Goal: Transaction & Acquisition: Download file/media

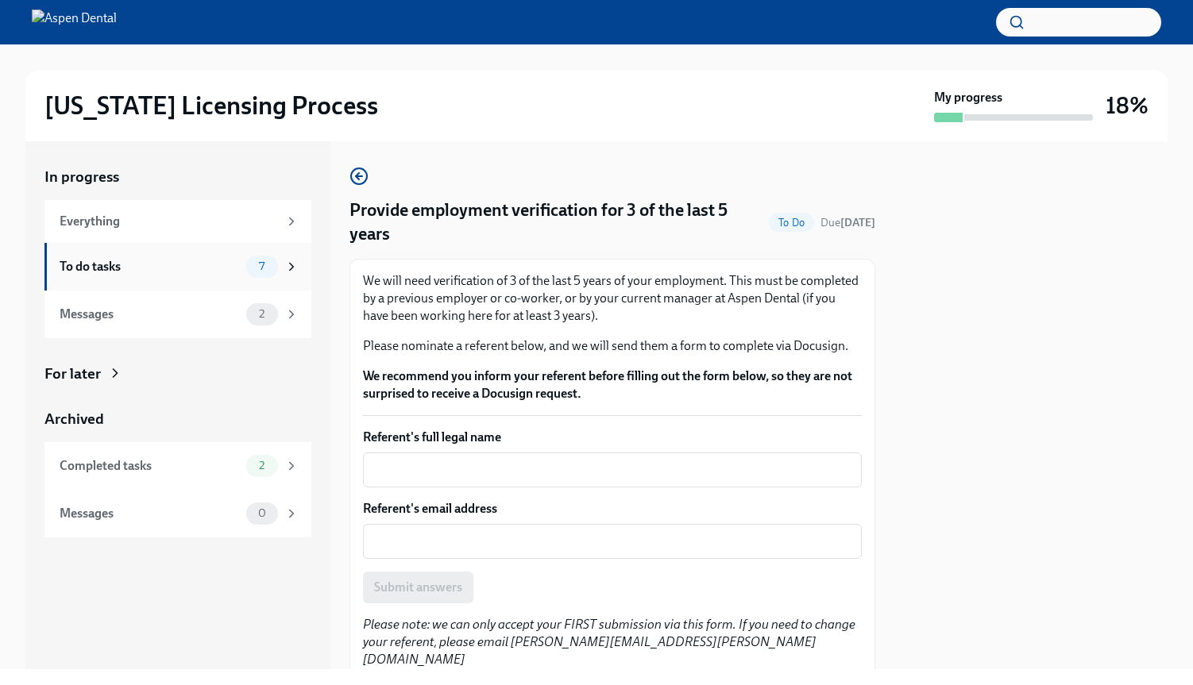
click at [197, 275] on div "To do tasks 7" at bounding box center [179, 267] width 239 height 22
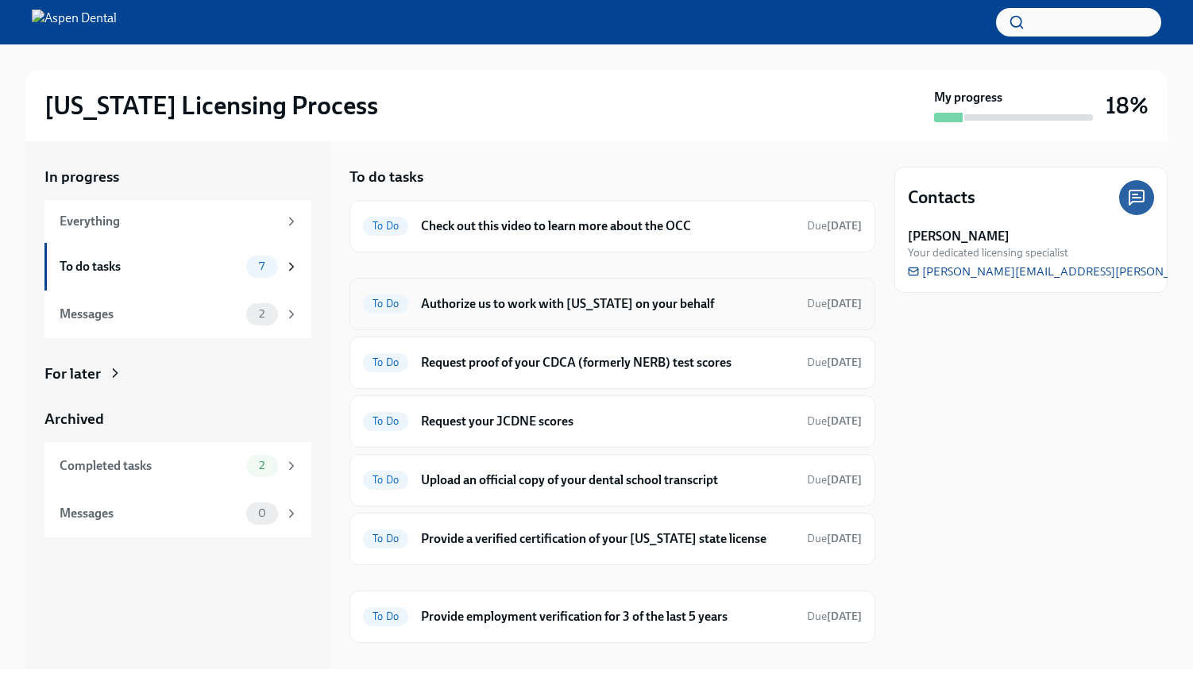
click at [510, 318] on div "To Do Authorize us to work with [US_STATE] on your behalf Due [DATE]" at bounding box center [612, 304] width 526 height 52
click at [507, 310] on h6 "Authorize us to work with [US_STATE] on your behalf" at bounding box center [607, 303] width 373 height 17
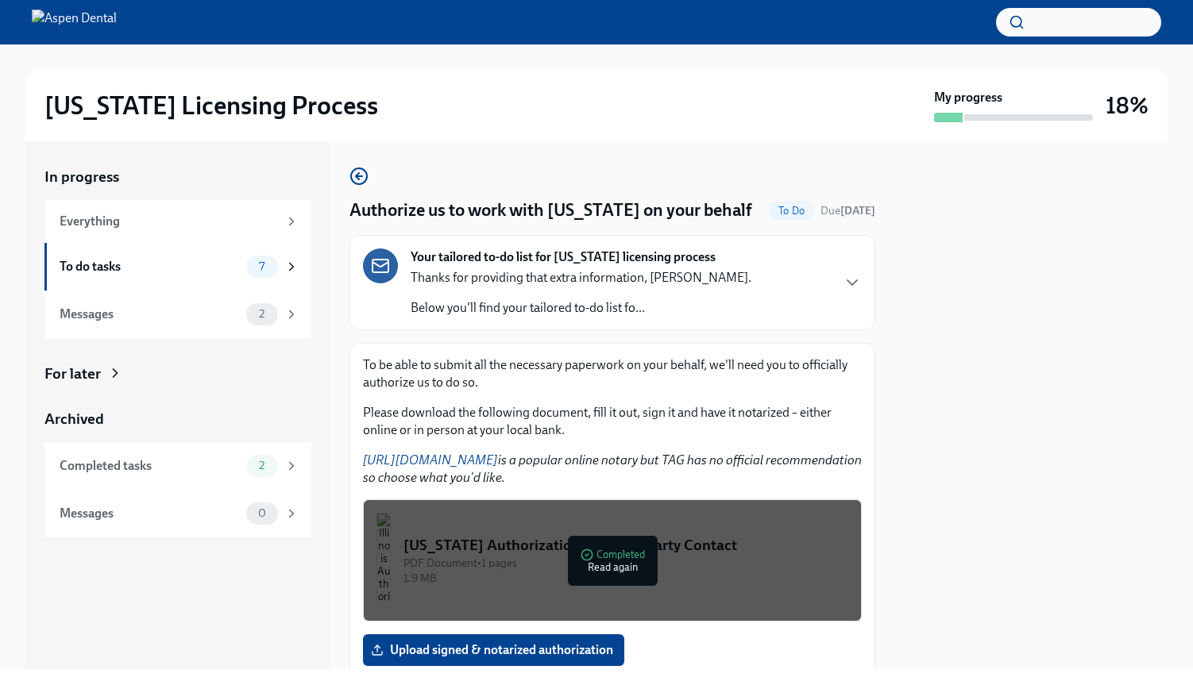
click at [511, 581] on div "1.9 MB" at bounding box center [625, 578] width 445 height 15
click at [791, 530] on button "[US_STATE] Authorization for Third Party Contact PDF Document • 1 pages 1.9 MB …" at bounding box center [612, 560] width 499 height 122
click at [689, 524] on button "[US_STATE] Authorization for Third Party Contact PDF Document • 1 pages 1.9 MB …" at bounding box center [612, 560] width 499 height 122
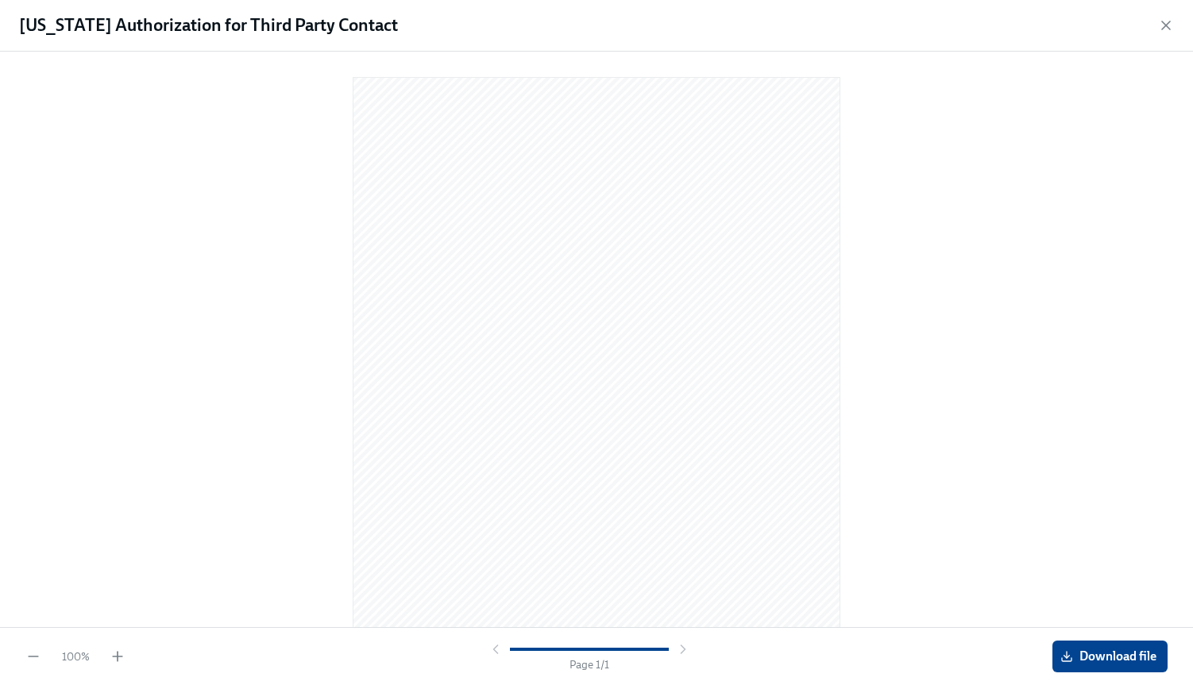
scroll to position [80, 0]
click at [1096, 649] on span "Download file" at bounding box center [1109, 657] width 93 height 16
